Goal: Navigation & Orientation: Find specific page/section

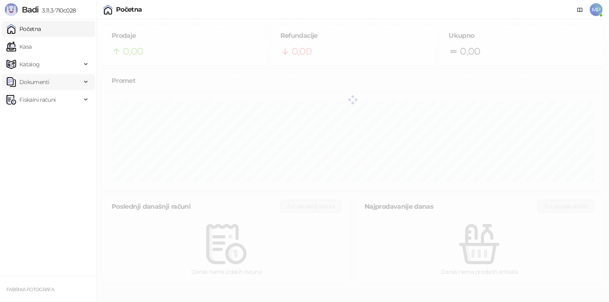
click at [51, 82] on span "Dokumenti" at bounding box center [43, 82] width 75 height 16
click at [46, 96] on link "Ulazni dokumenti" at bounding box center [39, 100] width 59 height 16
